Goal: Task Accomplishment & Management: Manage account settings

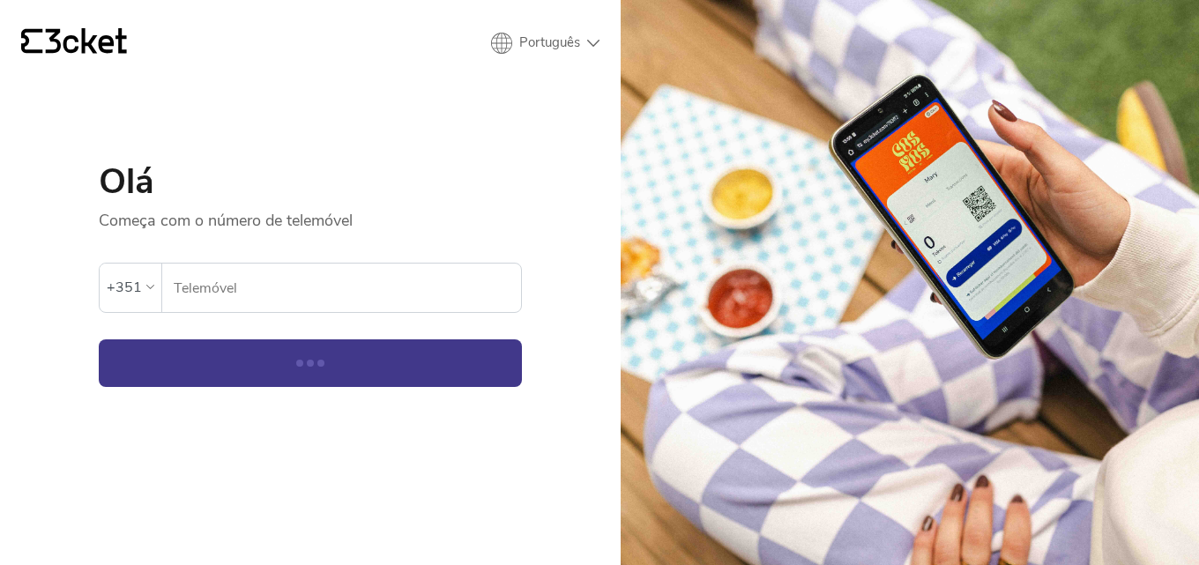
drag, startPoint x: 0, startPoint y: 0, endPoint x: 247, endPoint y: 277, distance: 370.9
click at [247, 277] on input "Telemóvel" at bounding box center [347, 288] width 348 height 48
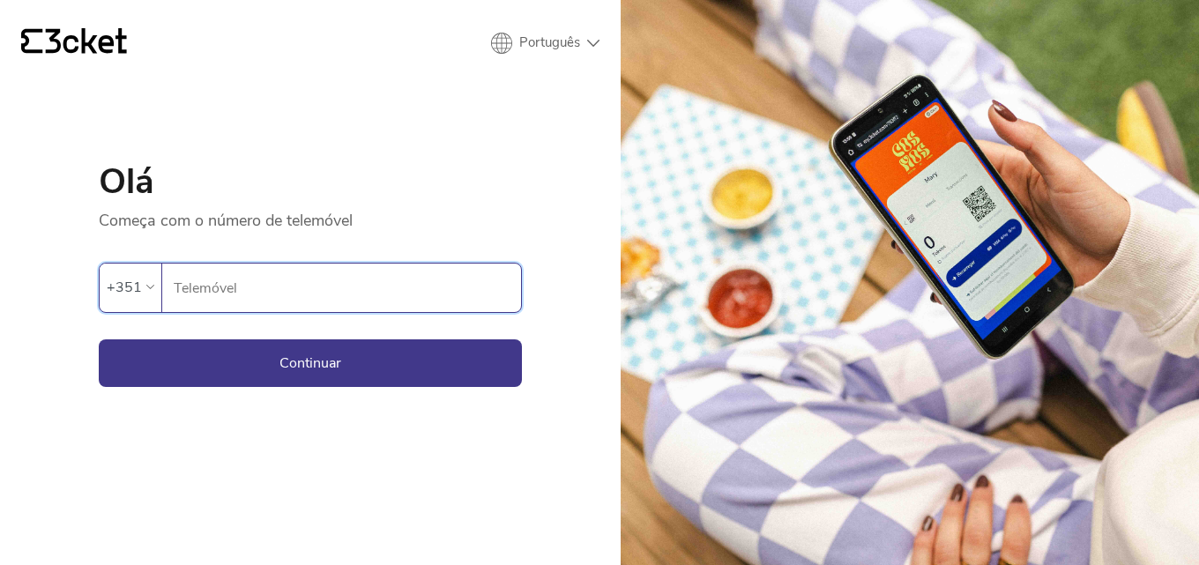
type input "911052017"
click at [310, 361] on button "Continuar" at bounding box center [310, 363] width 423 height 48
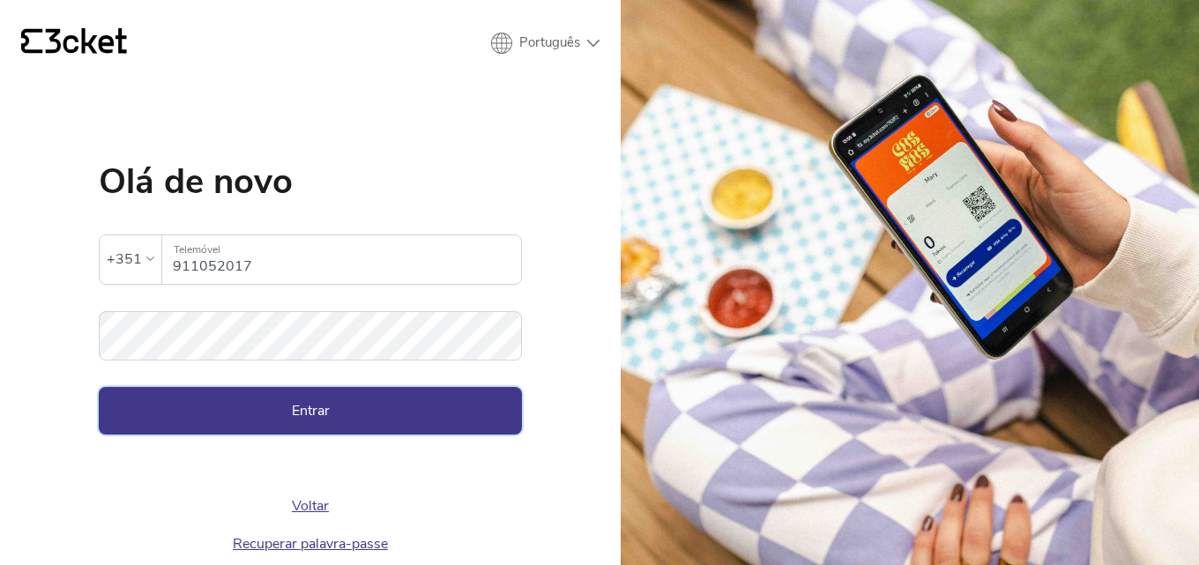
click at [317, 406] on button "Entrar" at bounding box center [310, 411] width 423 height 48
